Goal: Task Accomplishment & Management: Manage account settings

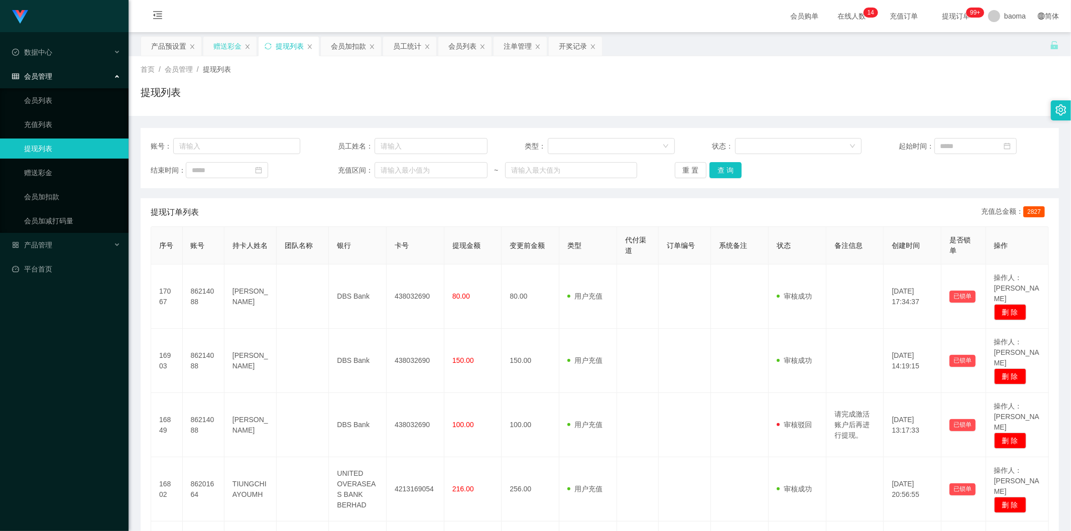
click at [222, 48] on div "赠送彩金" at bounding box center [227, 46] width 28 height 19
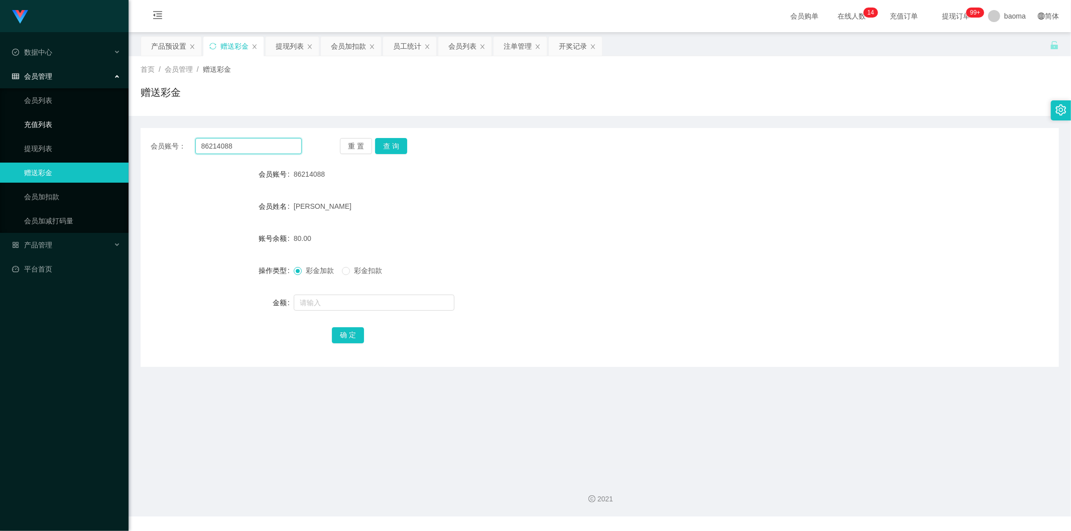
drag, startPoint x: 248, startPoint y: 147, endPoint x: 128, endPoint y: 118, distance: 122.9
click at [128, 118] on section "Jingdong工作台代理端 数据中心 会员管理 会员列表 充值列表 提现列表 赠送彩金 会员加扣款 会员加减打码量 产品管理 平台首页 保存配置 重置配置 …" at bounding box center [535, 258] width 1071 height 517
click at [398, 149] on button "查 询" at bounding box center [391, 146] width 32 height 16
click at [320, 307] on input "text" at bounding box center [374, 303] width 161 height 16
type input "100"
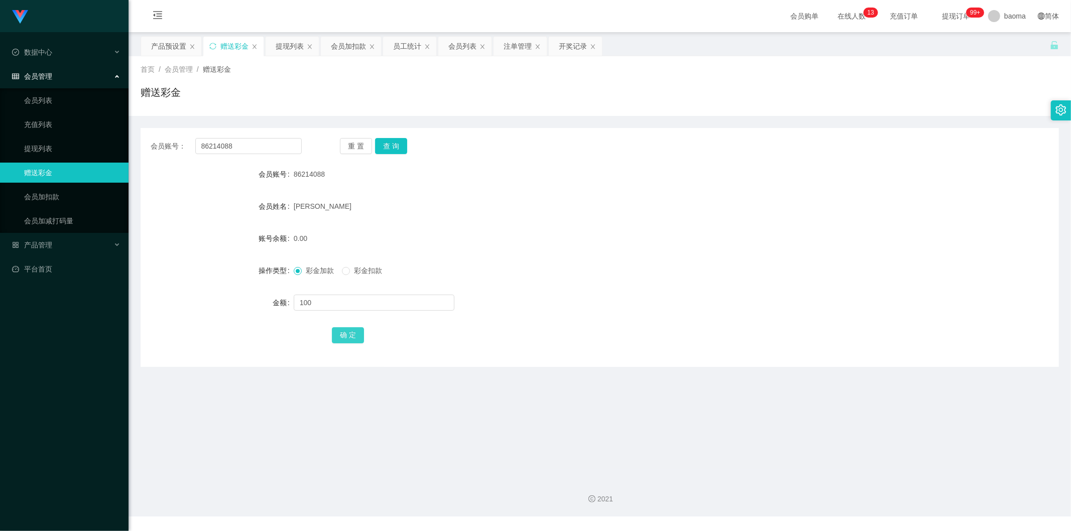
click at [355, 330] on button "确 定" at bounding box center [348, 335] width 32 height 16
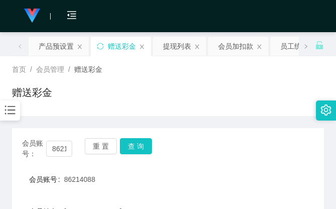
drag, startPoint x: 196, startPoint y: 70, endPoint x: 248, endPoint y: 32, distance: 64.6
click at [197, 70] on div "首页 / 会员管理 / 赠送彩金 /" at bounding box center [168, 69] width 312 height 11
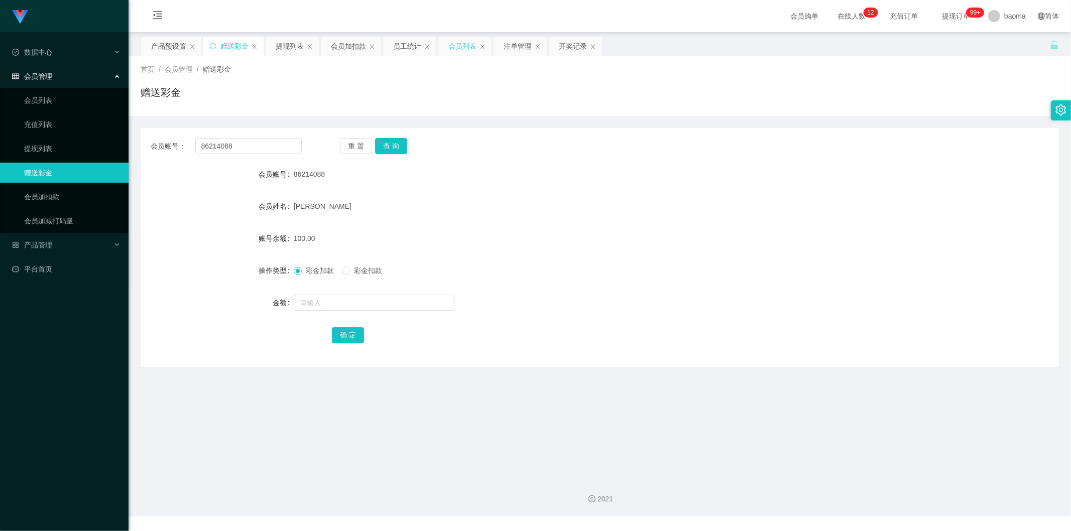
click at [466, 49] on div "会员列表" at bounding box center [462, 46] width 28 height 19
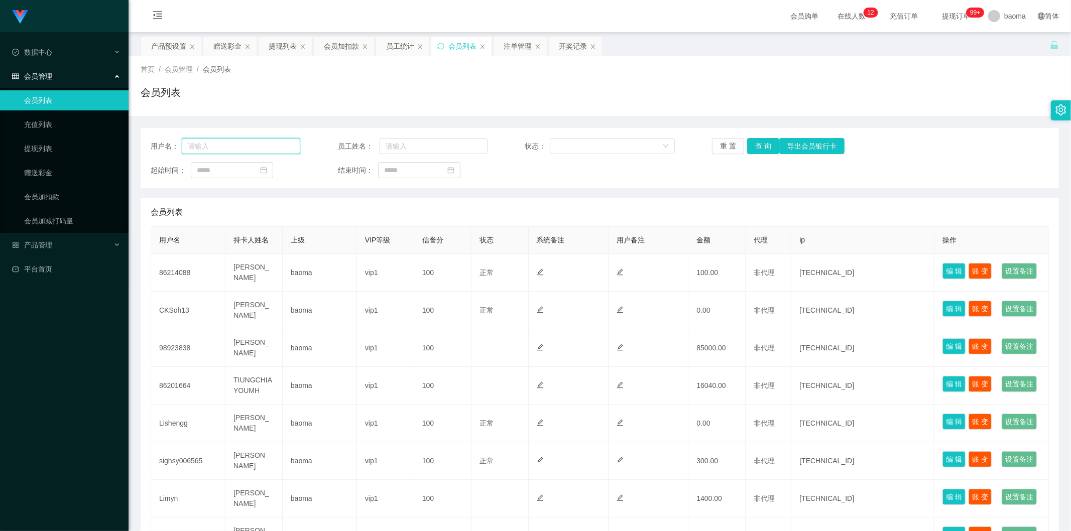
click at [254, 149] on input "text" at bounding box center [241, 146] width 119 height 16
paste input "86214088"
type input "86214088"
click at [761, 145] on button "查 询" at bounding box center [763, 146] width 32 height 16
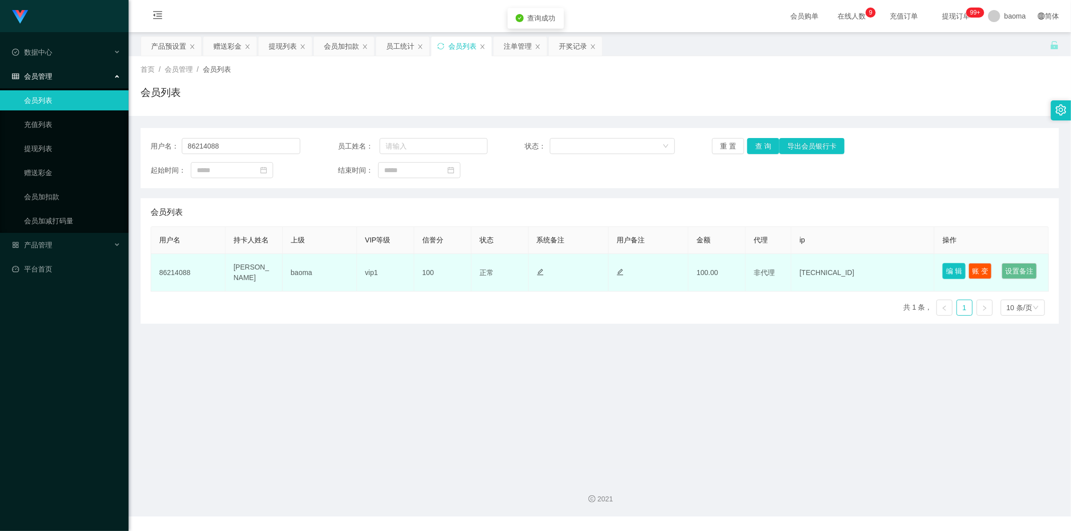
click at [947, 263] on button "编 辑" at bounding box center [954, 271] width 23 height 16
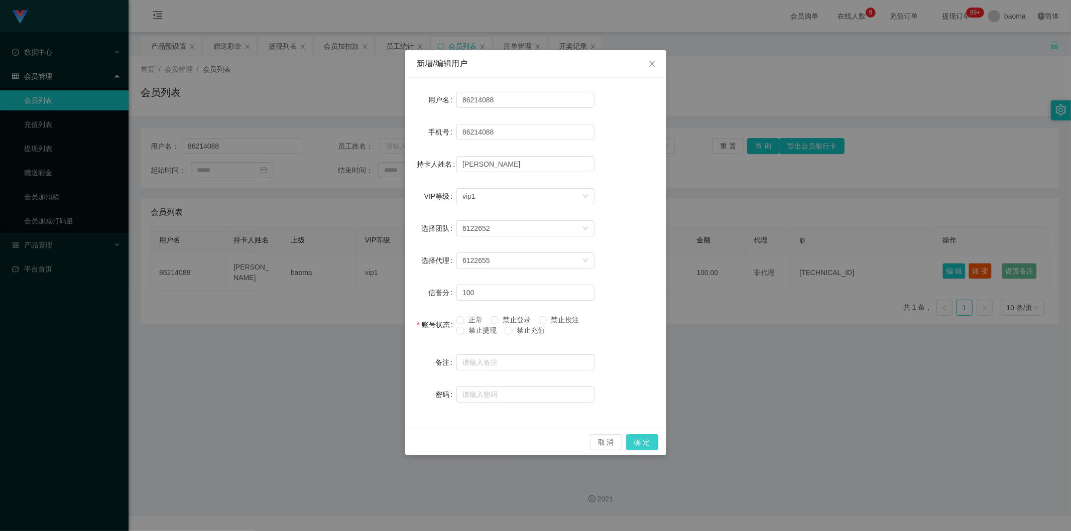
click at [649, 440] on button "确 定" at bounding box center [642, 442] width 32 height 16
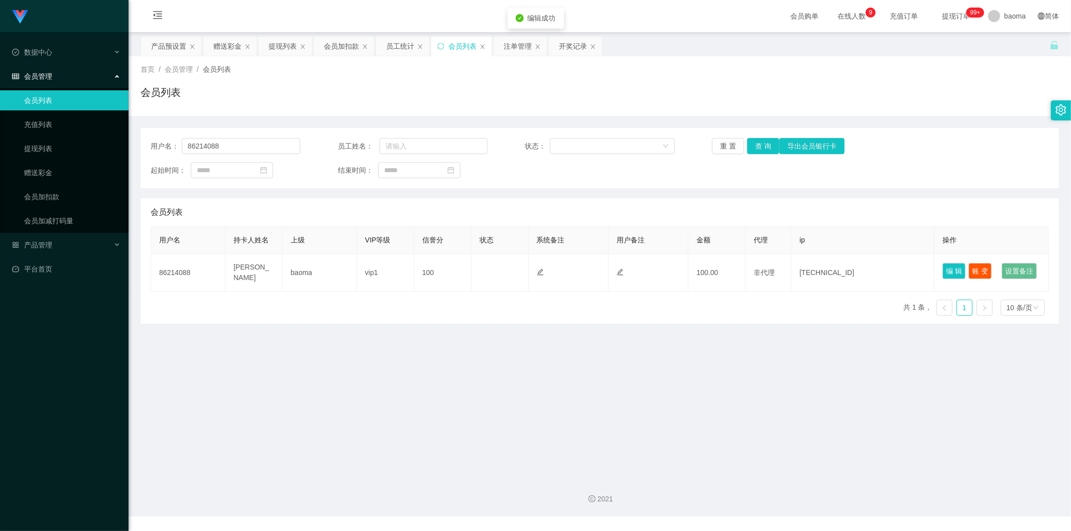
click at [633, 396] on main "关闭左侧 关闭右侧 关闭其它 刷新页面 产品预设置 赠送彩金 提现列表 会员加扣款 员工统计 会员列表 注单管理 开奖记录 首页 / 会员管理 / 会员列表 …" at bounding box center [600, 251] width 943 height 438
drag, startPoint x: 245, startPoint y: 147, endPoint x: 96, endPoint y: 124, distance: 150.5
click at [108, 125] on section "Jingdong工作台代理端 数据中心 会员管理 会员列表 充值列表 提现列表 赠送彩金 会员加扣款 会员加减打码量 产品管理 平台首页 保存配置 重置配置 …" at bounding box center [535, 258] width 1071 height 517
click at [766, 147] on button "查 询" at bounding box center [763, 146] width 32 height 16
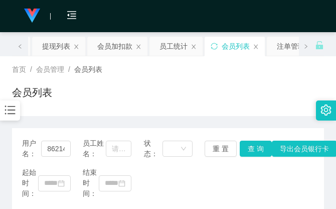
click at [229, 93] on div "会员列表" at bounding box center [168, 96] width 312 height 23
click at [273, 77] on div "首页 / 会员管理 / 会员列表 / 会员列表" at bounding box center [168, 86] width 312 height 44
click at [231, 83] on div "首页 / 会员管理 / 会员列表 / 会员列表" at bounding box center [168, 86] width 312 height 44
drag, startPoint x: 257, startPoint y: 72, endPoint x: 266, endPoint y: 53, distance: 20.7
click at [259, 75] on div "首页 / 会员管理 / 会员列表 / 会员列表" at bounding box center [168, 86] width 312 height 44
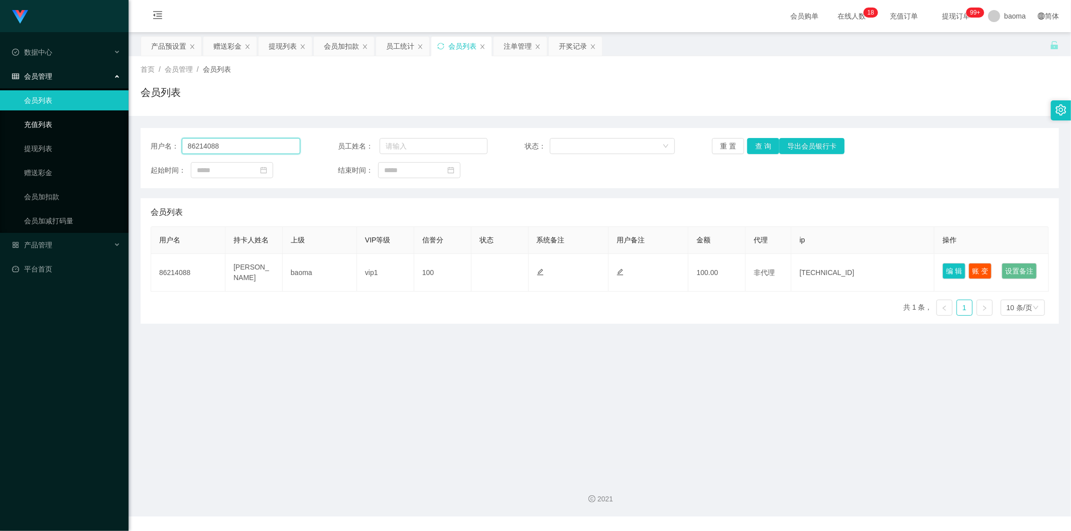
drag, startPoint x: 247, startPoint y: 145, endPoint x: 123, endPoint y: 118, distance: 126.9
click at [125, 118] on section "Jingdong工作台代理端 数据中心 会员管理 会员列表 充值列表 提现列表 赠送彩金 会员加扣款 会员加减打码量 产品管理 平台首页 保存配置 重置配置 …" at bounding box center [535, 258] width 1071 height 517
click at [284, 46] on div "提现列表" at bounding box center [283, 46] width 28 height 19
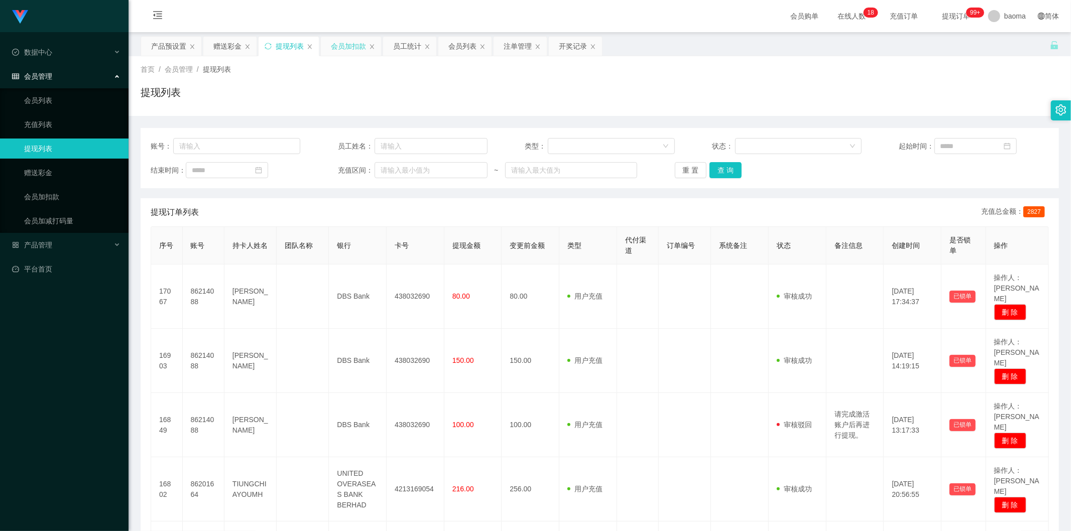
click at [347, 47] on div "会员加扣款" at bounding box center [348, 46] width 35 height 19
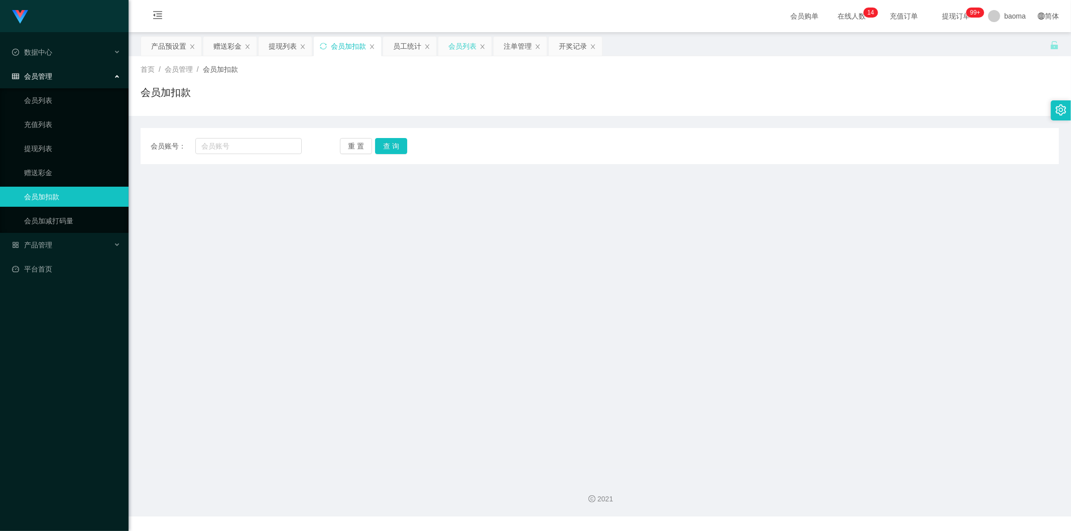
click at [461, 42] on div "会员列表" at bounding box center [462, 46] width 28 height 19
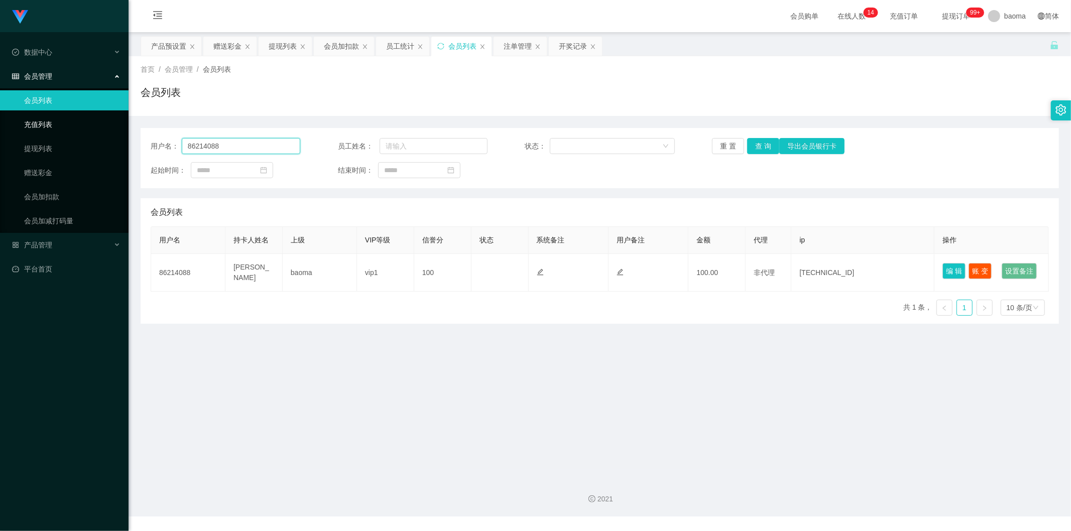
drag, startPoint x: 227, startPoint y: 146, endPoint x: 97, endPoint y: 120, distance: 132.7
click at [93, 121] on section "Jingdong工作台代理端 数据中心 会员管理 会员列表 充值列表 提现列表 赠送彩金 会员加扣款 会员加减打码量 产品管理 平台首页 保存配置 重置配置 …" at bounding box center [535, 258] width 1071 height 517
drag, startPoint x: 761, startPoint y: 143, endPoint x: 739, endPoint y: 146, distance: 21.8
click at [762, 143] on button "查 询" at bounding box center [763, 146] width 32 height 16
drag, startPoint x: 951, startPoint y: 269, endPoint x: 954, endPoint y: 265, distance: 5.3
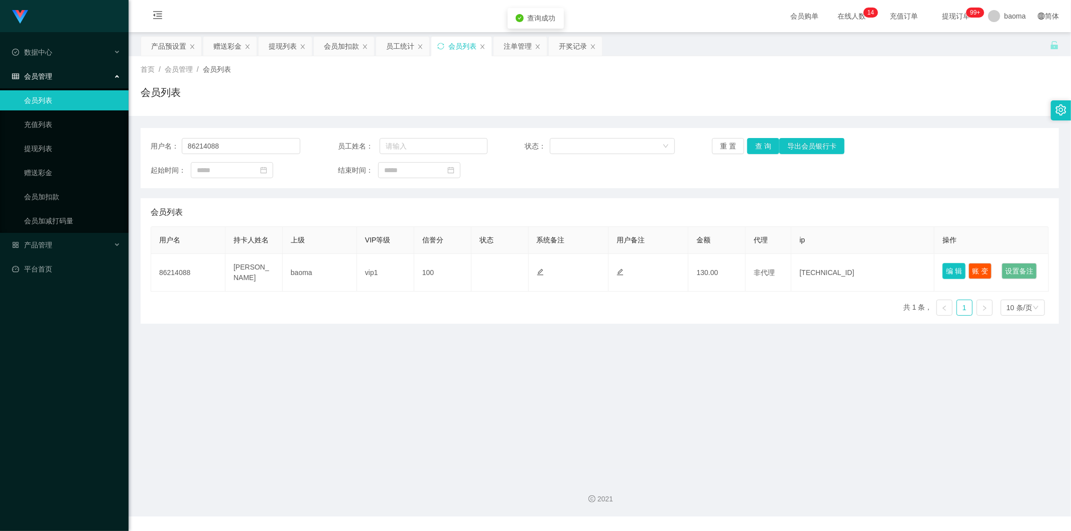
click at [952, 268] on button "编 辑" at bounding box center [954, 271] width 23 height 16
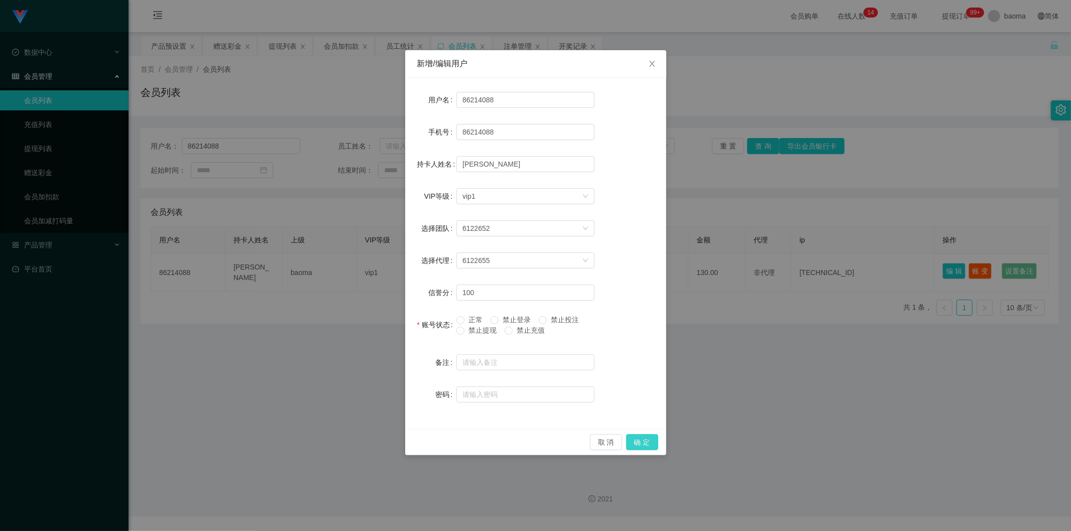
click at [634, 441] on button "确 定" at bounding box center [642, 442] width 32 height 16
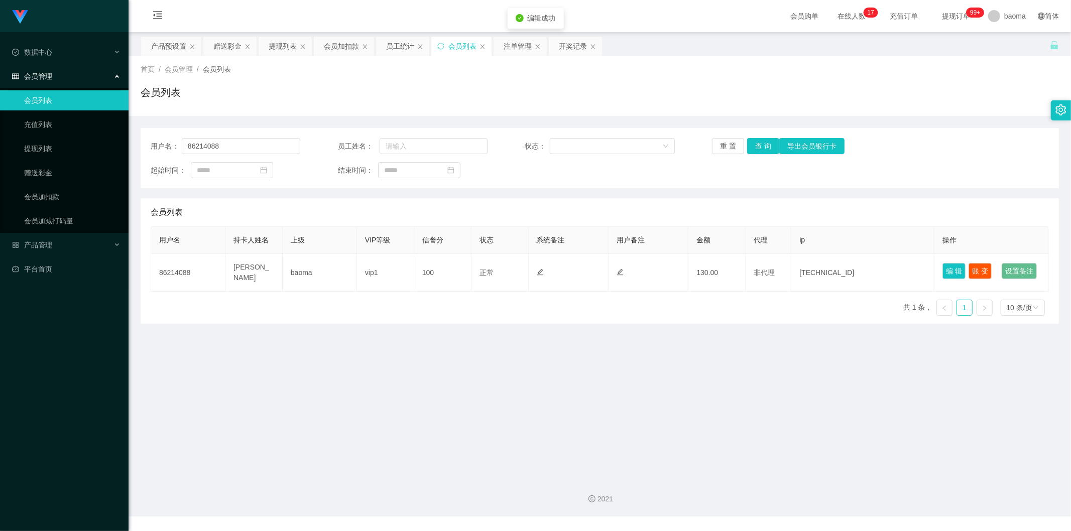
click at [654, 420] on main "关闭左侧 关闭右侧 关闭其它 刷新页面 产品预设置 赠送彩金 提现列表 会员加扣款 员工统计 会员列表 注单管理 开奖记录 首页 / 会员管理 / 会员列表 …" at bounding box center [600, 251] width 943 height 438
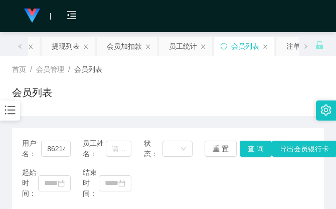
drag, startPoint x: 132, startPoint y: 90, endPoint x: 167, endPoint y: 61, distance: 46.0
click at [134, 87] on div "会员列表" at bounding box center [168, 96] width 312 height 23
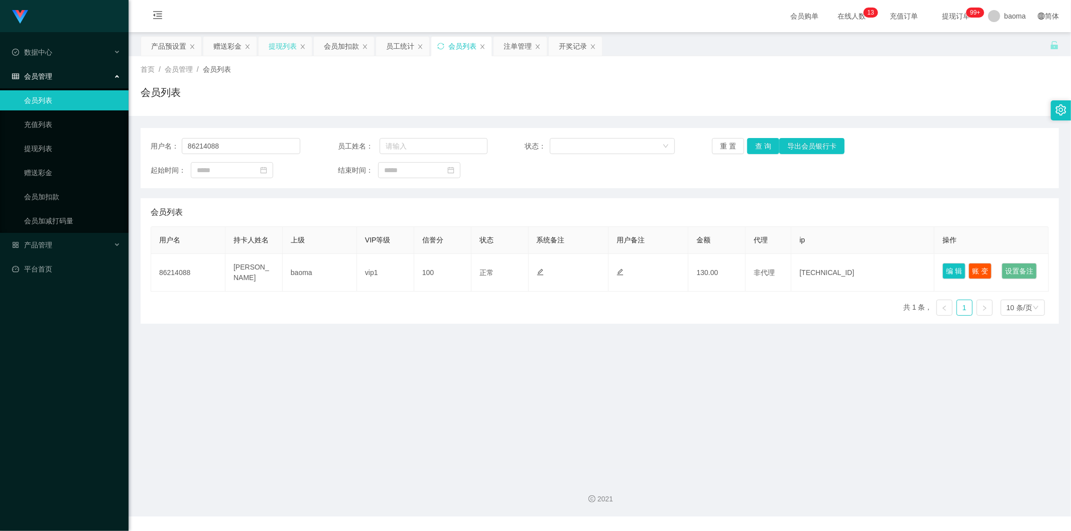
click at [287, 47] on div "提现列表" at bounding box center [283, 46] width 28 height 19
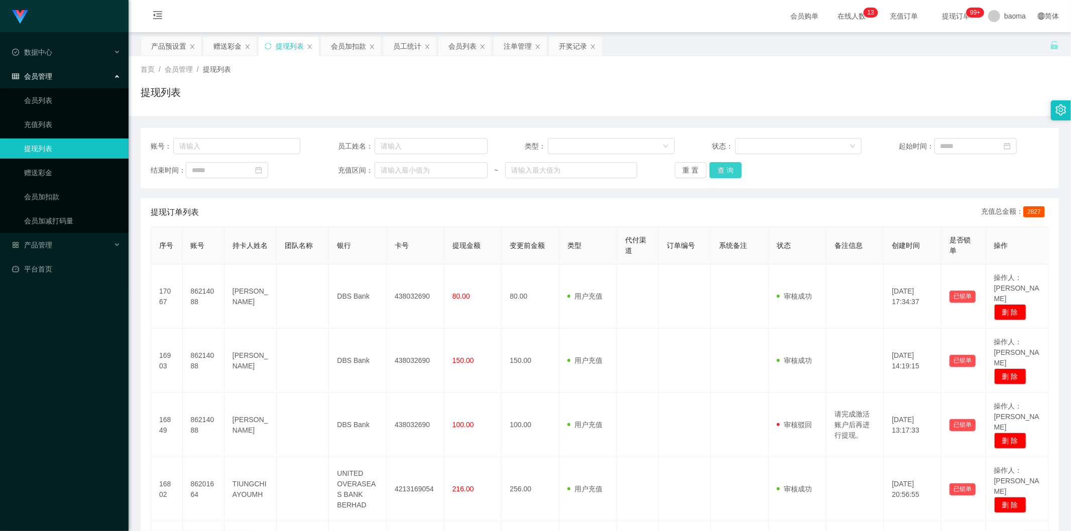
click at [722, 171] on button "查 询" at bounding box center [726, 170] width 32 height 16
click at [719, 169] on button "查 询" at bounding box center [726, 170] width 32 height 16
drag, startPoint x: 719, startPoint y: 169, endPoint x: 725, endPoint y: 167, distance: 5.9
click at [720, 169] on div "重 置 查 询" at bounding box center [750, 170] width 150 height 16
click at [725, 167] on button "查 询" at bounding box center [726, 170] width 32 height 16
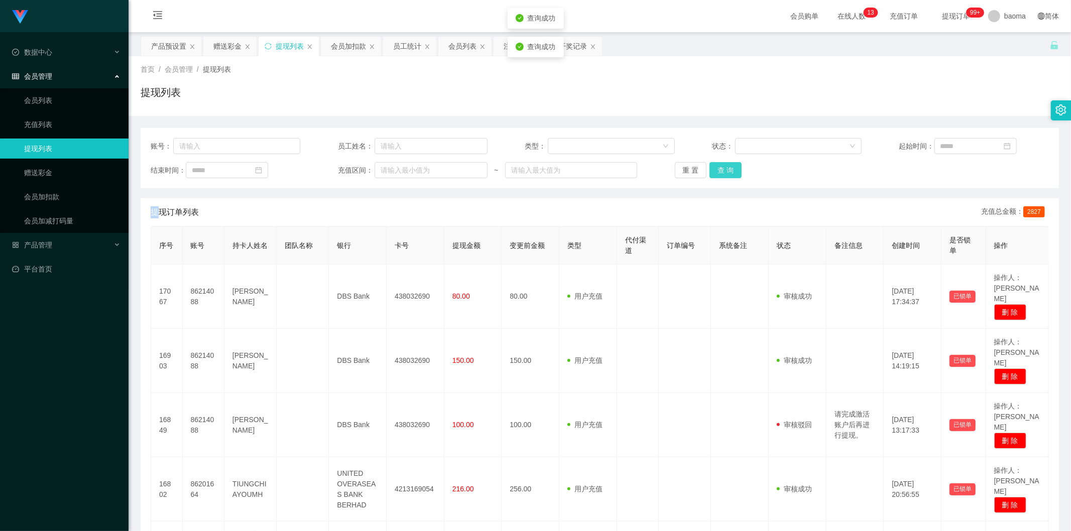
click at [725, 167] on div "重 置 查 询" at bounding box center [750, 170] width 150 height 16
click at [726, 166] on button "查 询" at bounding box center [726, 170] width 32 height 16
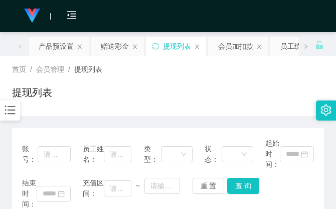
click at [129, 90] on div "提现列表" at bounding box center [168, 96] width 312 height 23
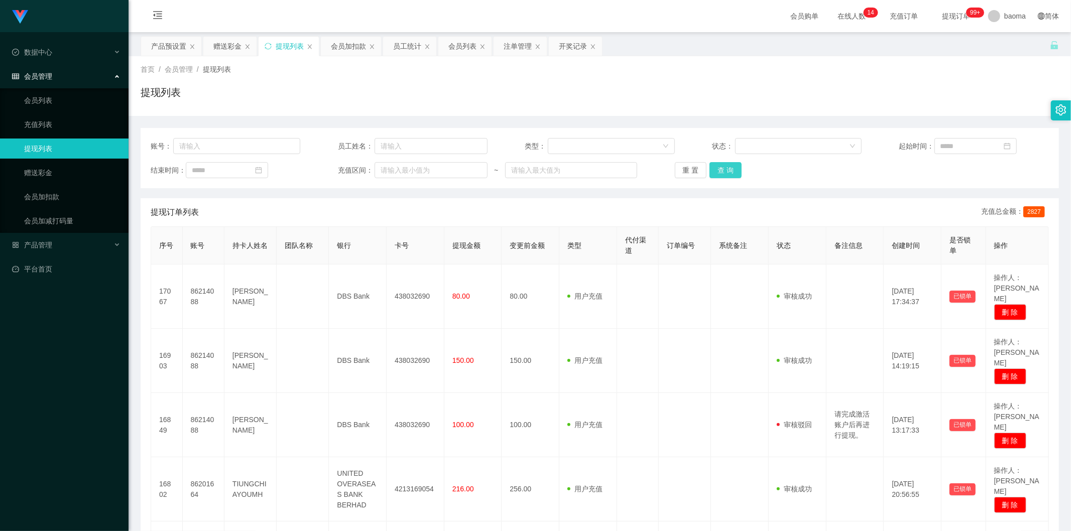
click at [722, 171] on button "查 询" at bounding box center [726, 170] width 32 height 16
click at [285, 45] on div "提现列表" at bounding box center [290, 46] width 28 height 19
click at [284, 45] on div "提现列表" at bounding box center [290, 46] width 28 height 19
click at [727, 168] on button "查 询" at bounding box center [726, 170] width 32 height 16
click at [727, 168] on div "重 置 查 询" at bounding box center [750, 170] width 150 height 16
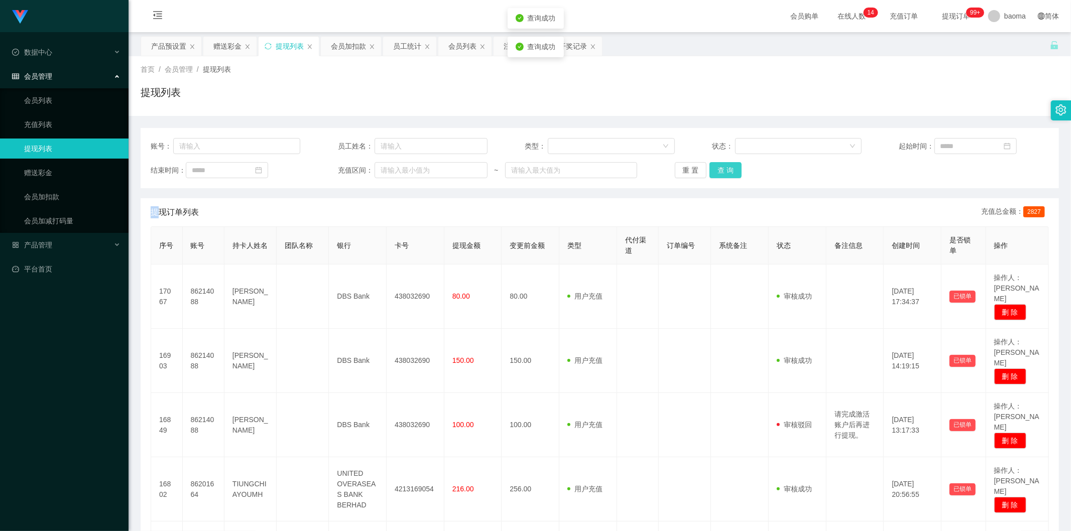
click at [727, 168] on button "查 询" at bounding box center [726, 170] width 32 height 16
click at [727, 168] on div "重 置 查 询" at bounding box center [750, 170] width 150 height 16
click at [726, 171] on button "查 询" at bounding box center [726, 170] width 32 height 16
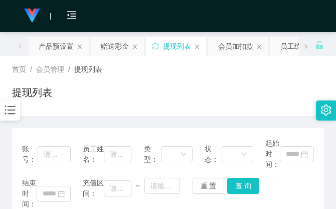
click at [157, 80] on div "首页 / 会员管理 / 提现列表 / 提现列表" at bounding box center [168, 86] width 312 height 44
